Goal: Information Seeking & Learning: Find specific fact

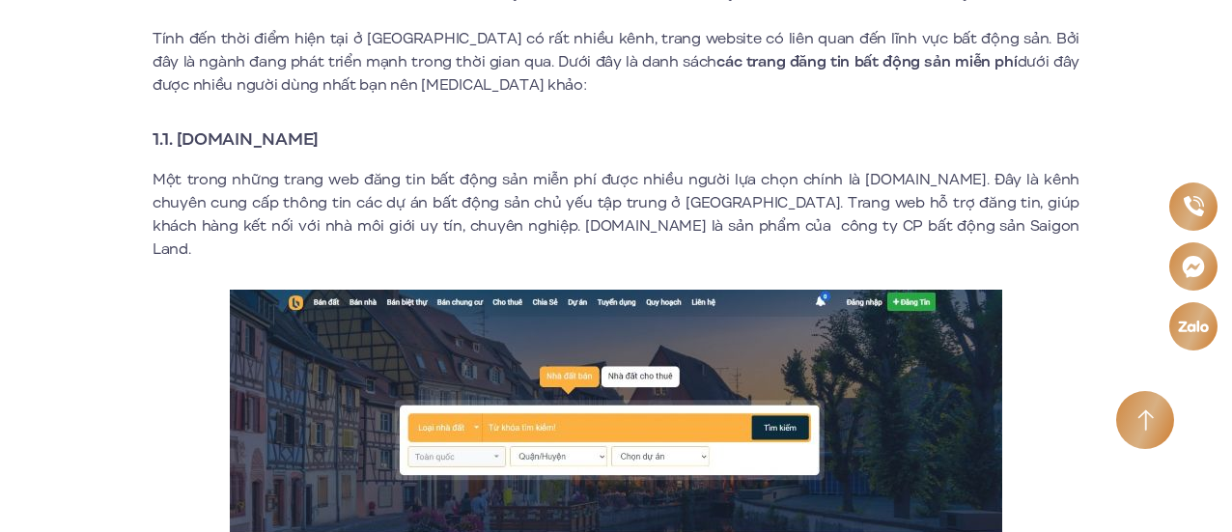
scroll to position [869, 0]
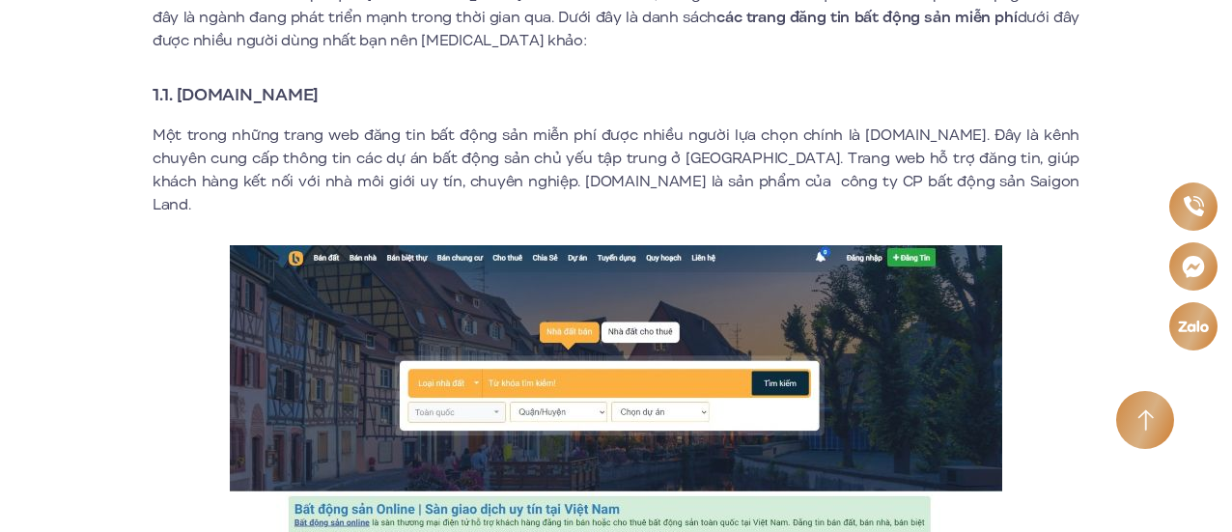
drag, startPoint x: 178, startPoint y: 94, endPoint x: 371, endPoint y: 102, distance: 193.2
click at [386, 102] on h3 "1.1. [DOMAIN_NAME]" at bounding box center [616, 94] width 927 height 27
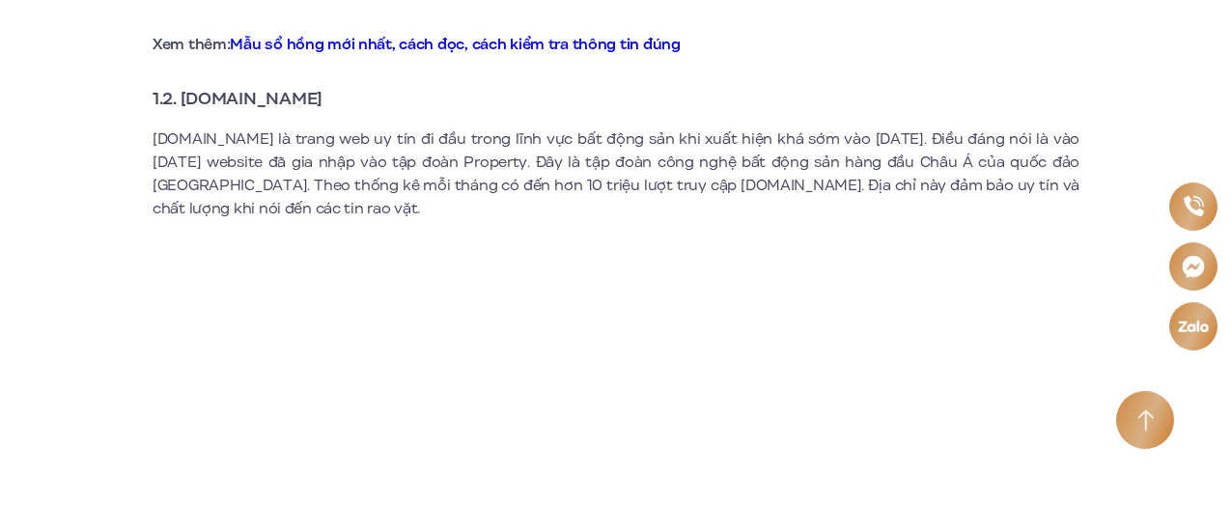
scroll to position [1544, 0]
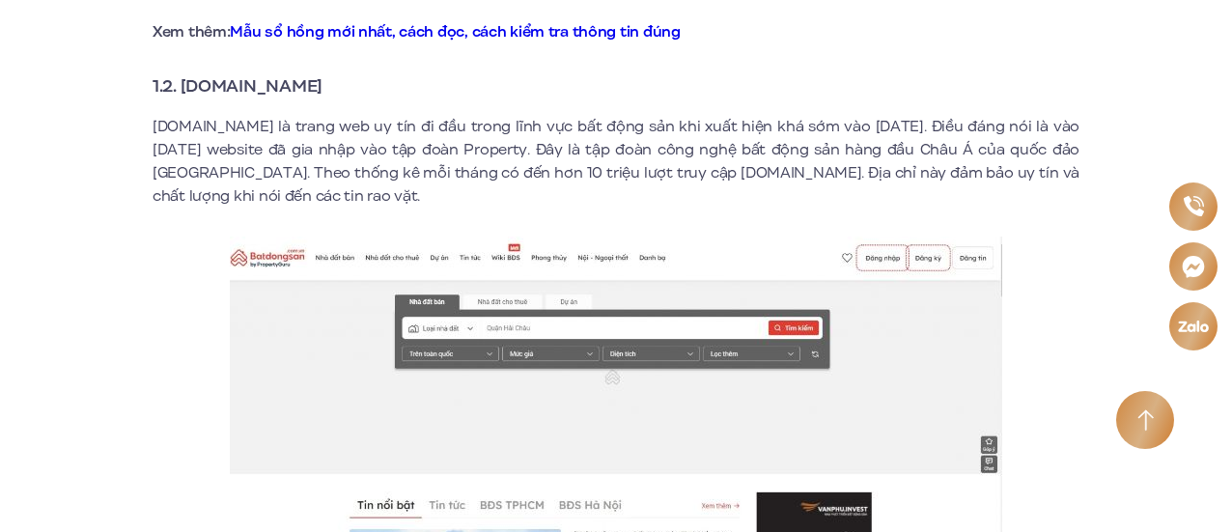
drag, startPoint x: 179, startPoint y: 59, endPoint x: 315, endPoint y: 57, distance: 136.1
copy strong "[DOMAIN_NAME]"
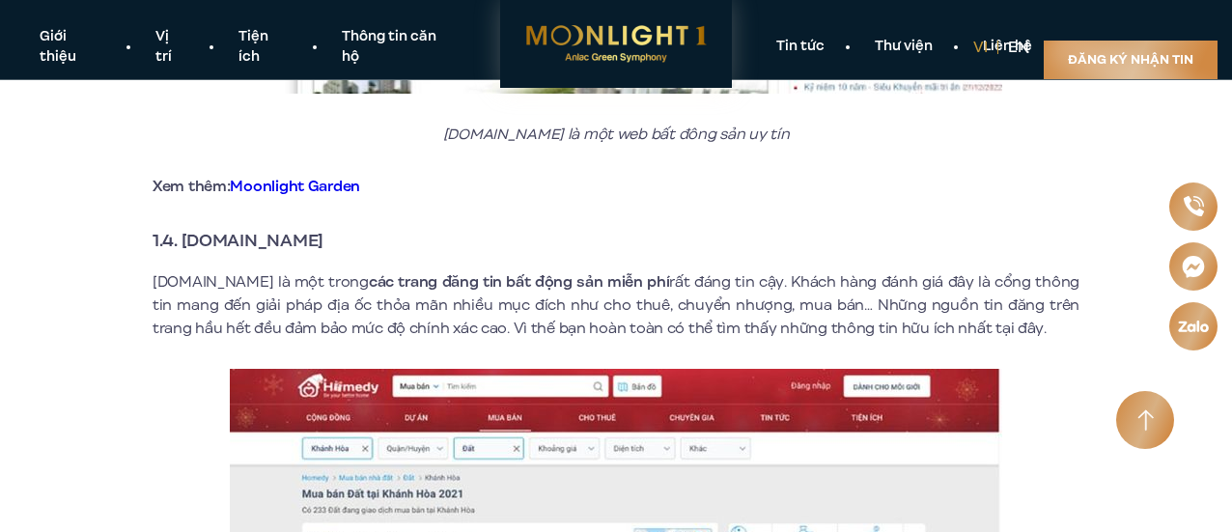
scroll to position [2799, 0]
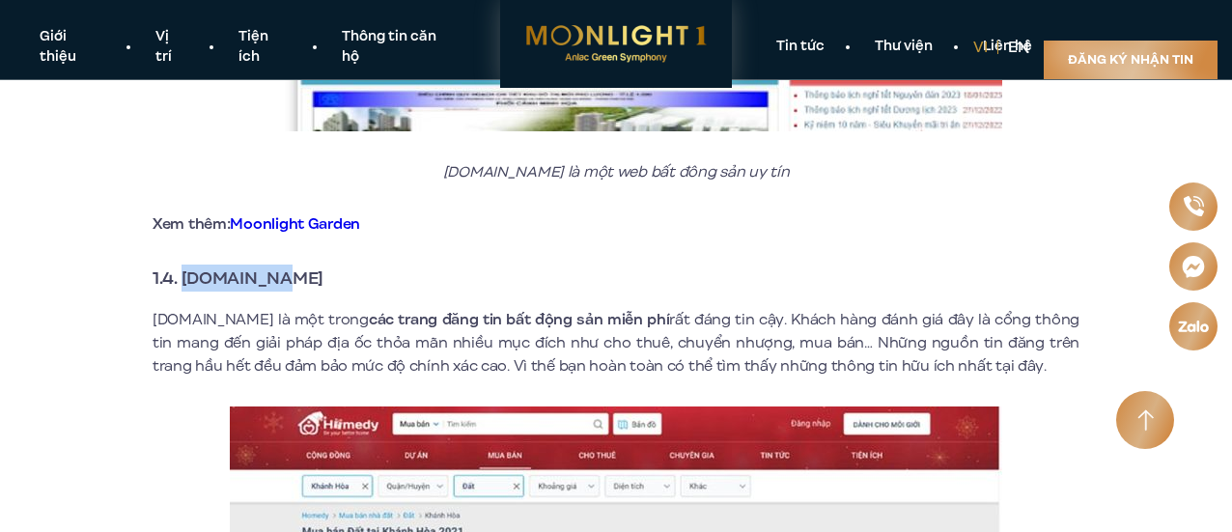
drag, startPoint x: 183, startPoint y: 258, endPoint x: 307, endPoint y: 258, distance: 123.5
click at [303, 264] on h3 "1.4. [DOMAIN_NAME]" at bounding box center [616, 277] width 927 height 27
copy strong "[DOMAIN_NAME]"
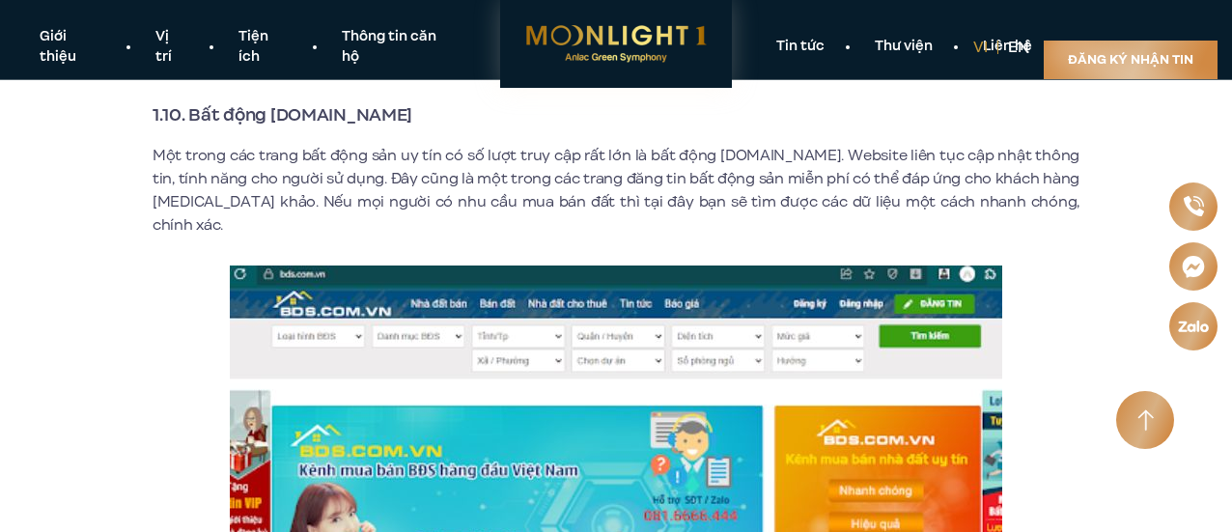
scroll to position [6757, 0]
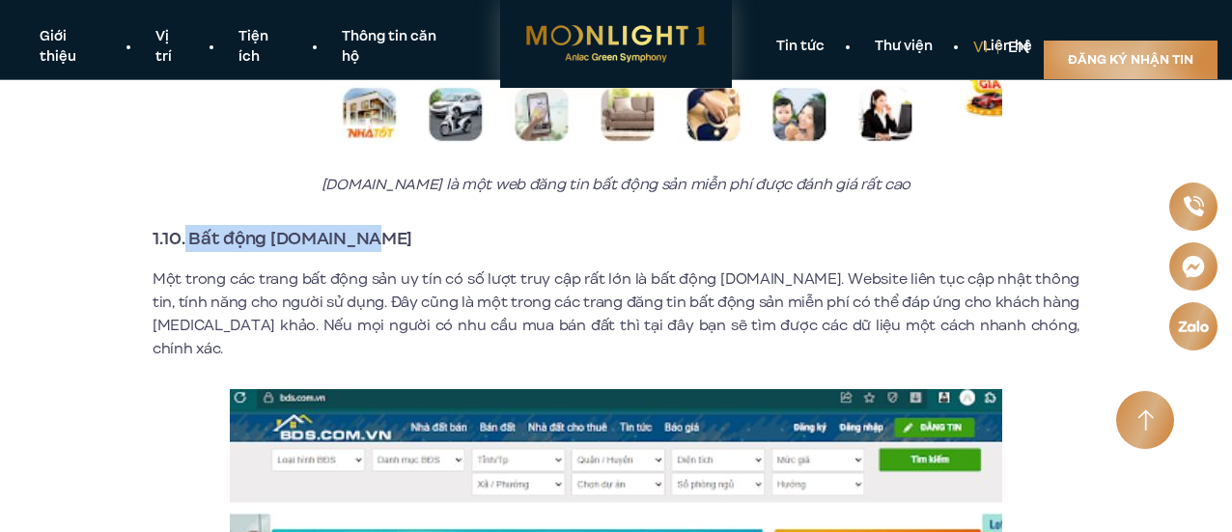
drag, startPoint x: 185, startPoint y: 214, endPoint x: 425, endPoint y: 229, distance: 239.8
click at [425, 229] on h3 "1.10. Bất động [DOMAIN_NAME]" at bounding box center [616, 238] width 927 height 27
copy strong "Bất động [DOMAIN_NAME]"
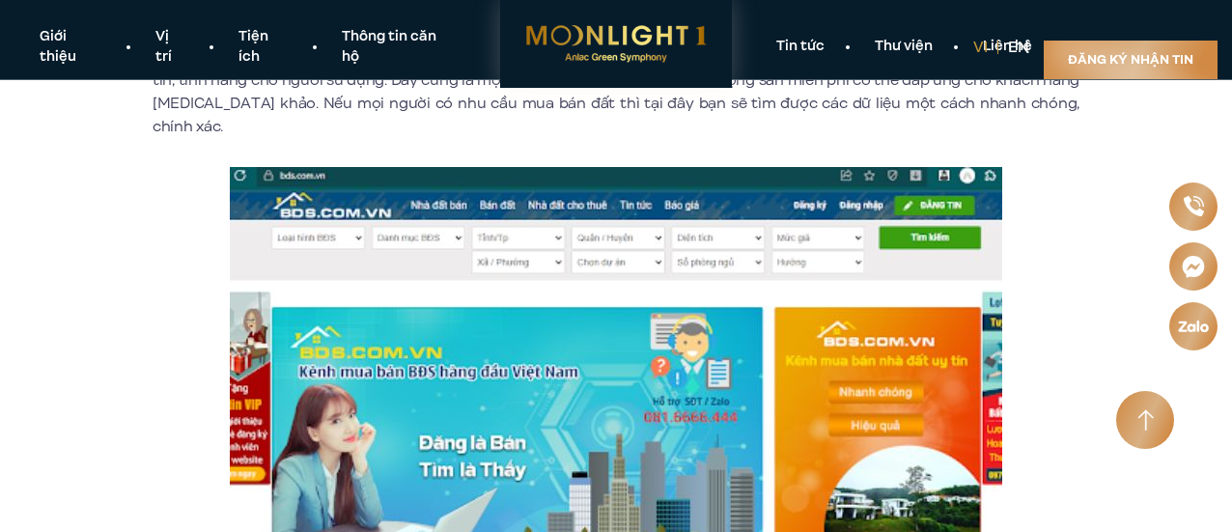
scroll to position [6950, 0]
